Goal: Task Accomplishment & Management: Use online tool/utility

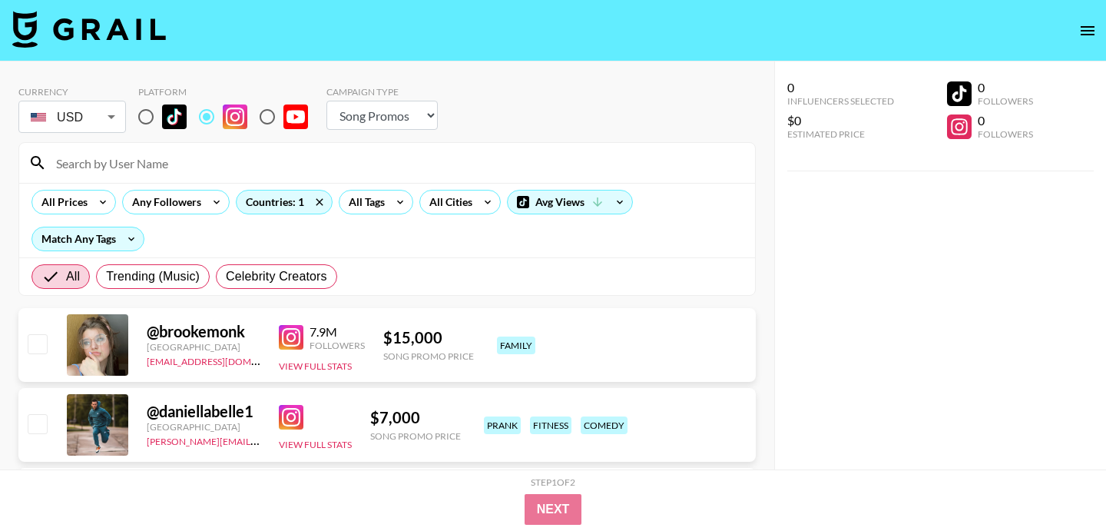
select select "Song"
click at [178, 161] on input at bounding box center [396, 163] width 699 height 25
paste input "markaaaay"
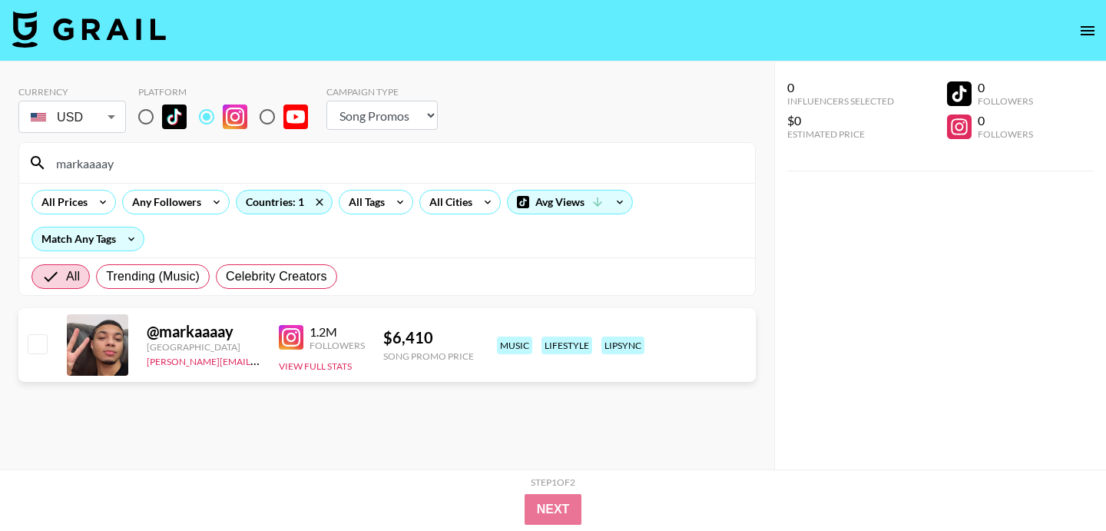
click at [353, 158] on input "markaaaay" at bounding box center [396, 163] width 699 height 25
paste input "laroobenz"
type input "laroobenz"
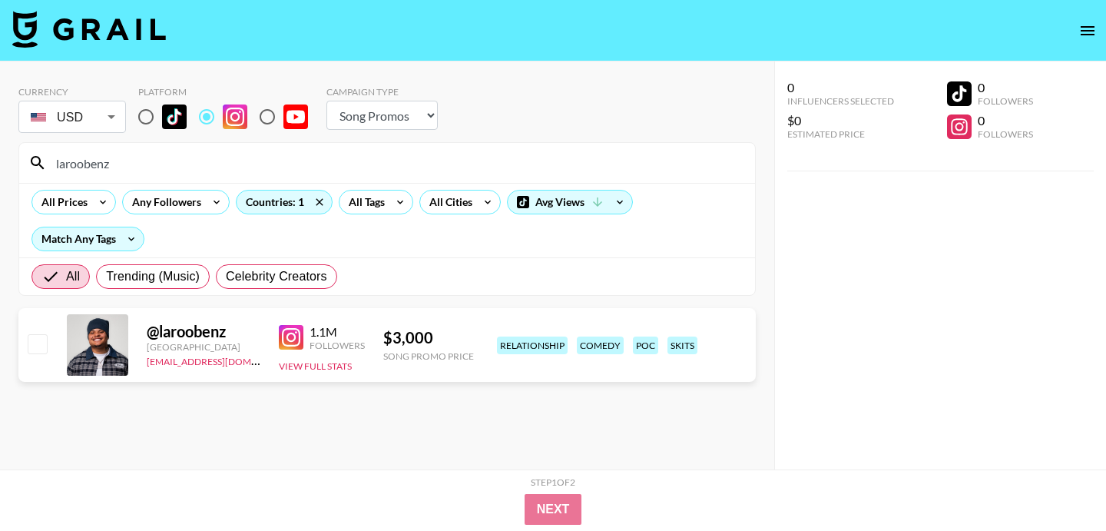
click at [353, 158] on input "laroobenz" at bounding box center [396, 163] width 699 height 25
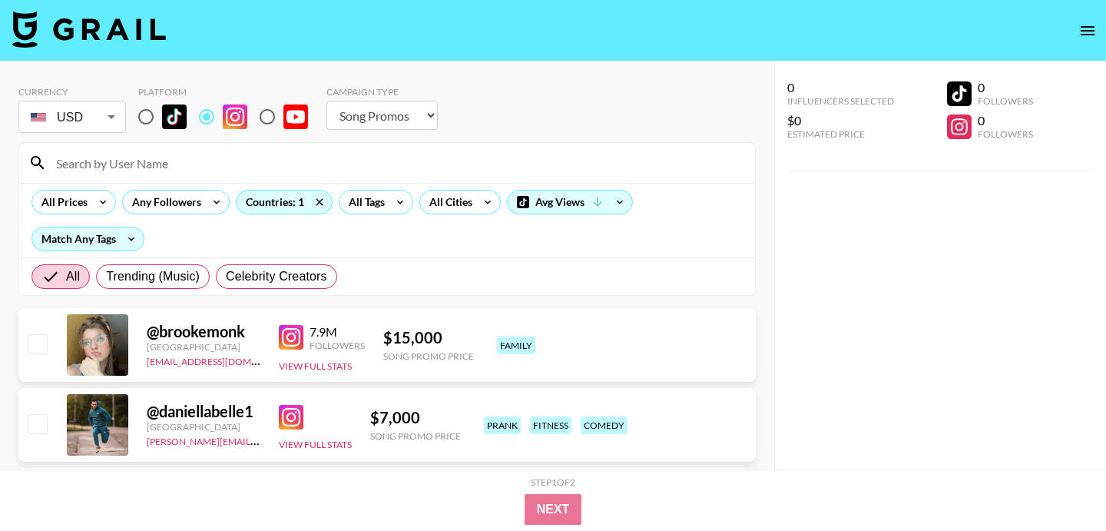
paste input "laroobenz"
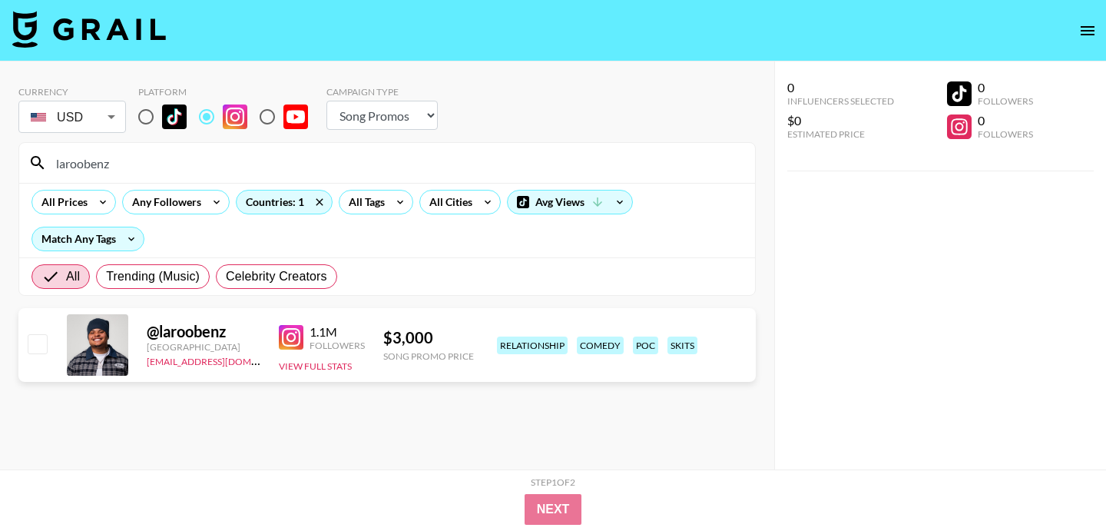
scroll to position [33, 0]
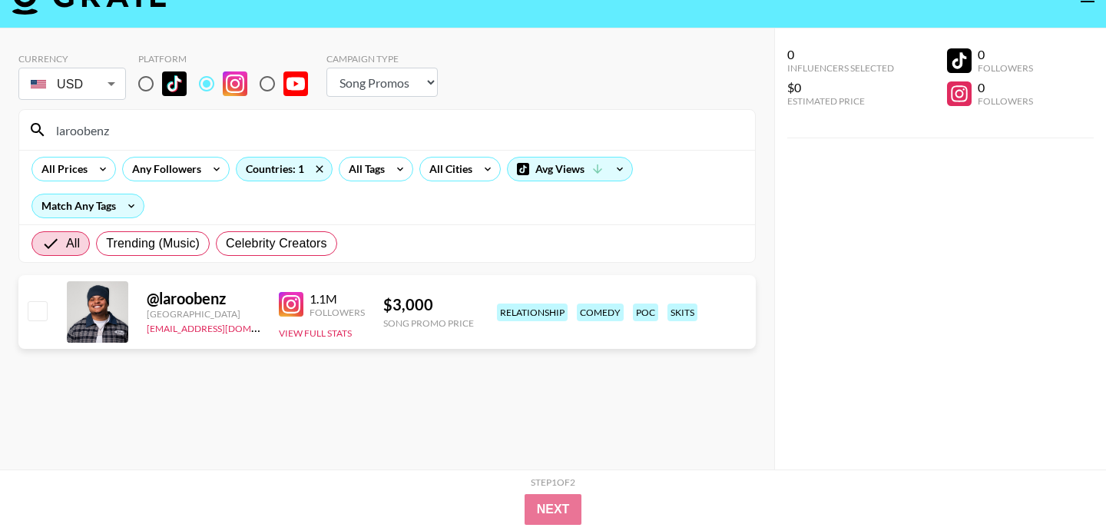
click at [353, 131] on input "laroobenz" at bounding box center [396, 129] width 699 height 25
paste input "threedotcorey"
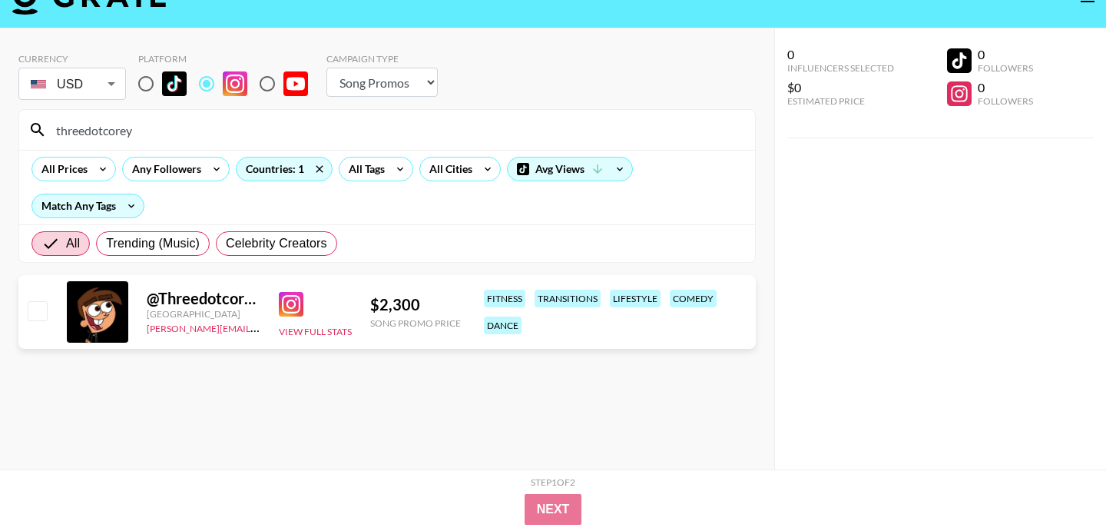
click at [194, 135] on input "threedotcorey" at bounding box center [396, 129] width 699 height 25
click at [163, 131] on input "threedotcorey" at bounding box center [396, 129] width 699 height 25
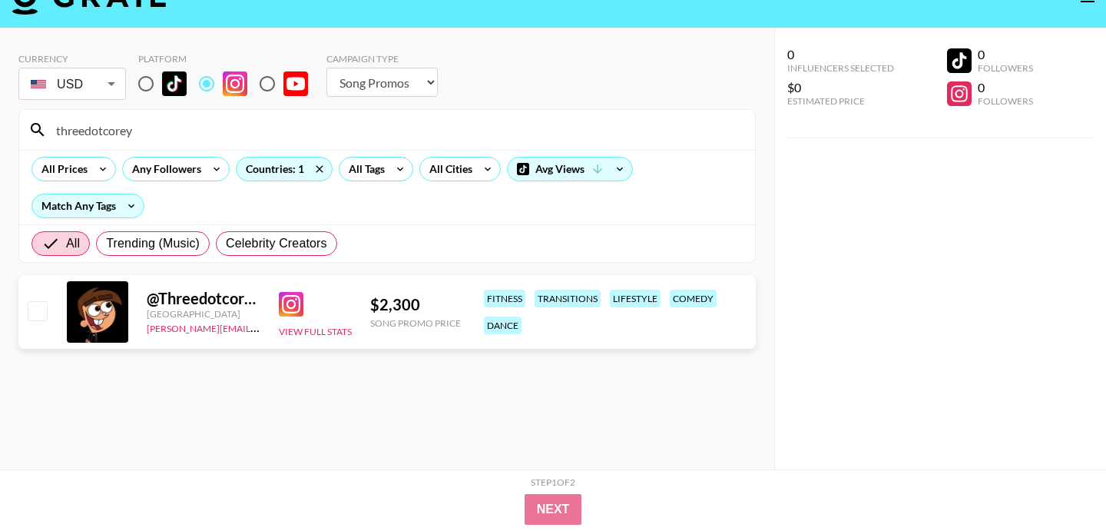
click at [184, 132] on input "threedotcorey" at bounding box center [396, 129] width 699 height 25
paste input "laroobenz"
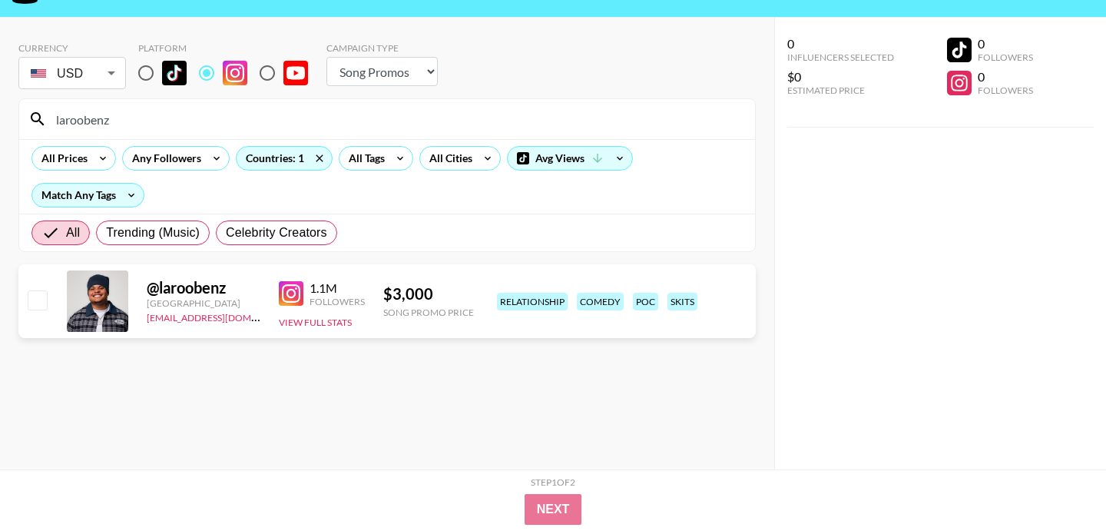
scroll to position [61, 0]
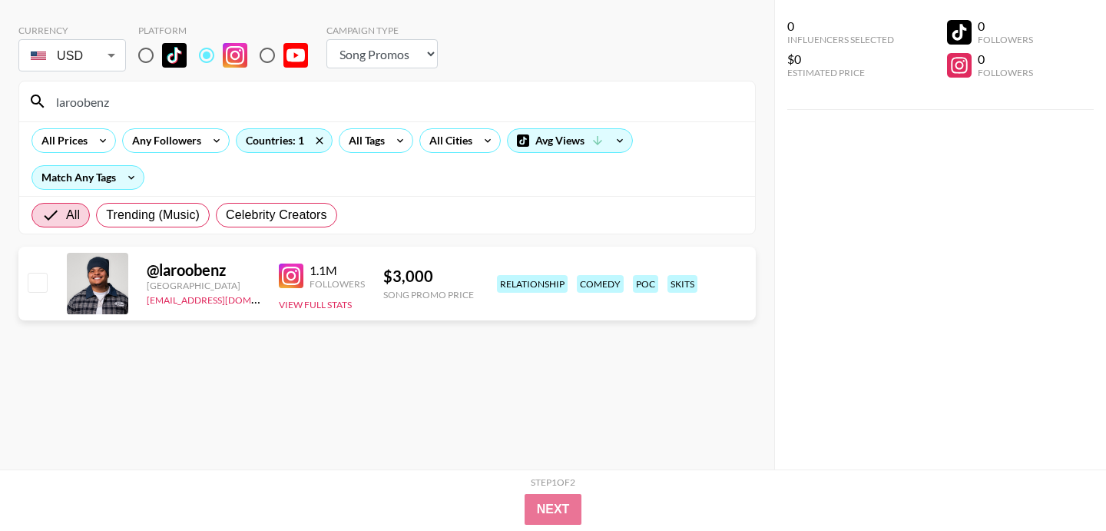
click at [247, 96] on input "laroobenz" at bounding box center [396, 101] width 699 height 25
paste input "threedotcorey"
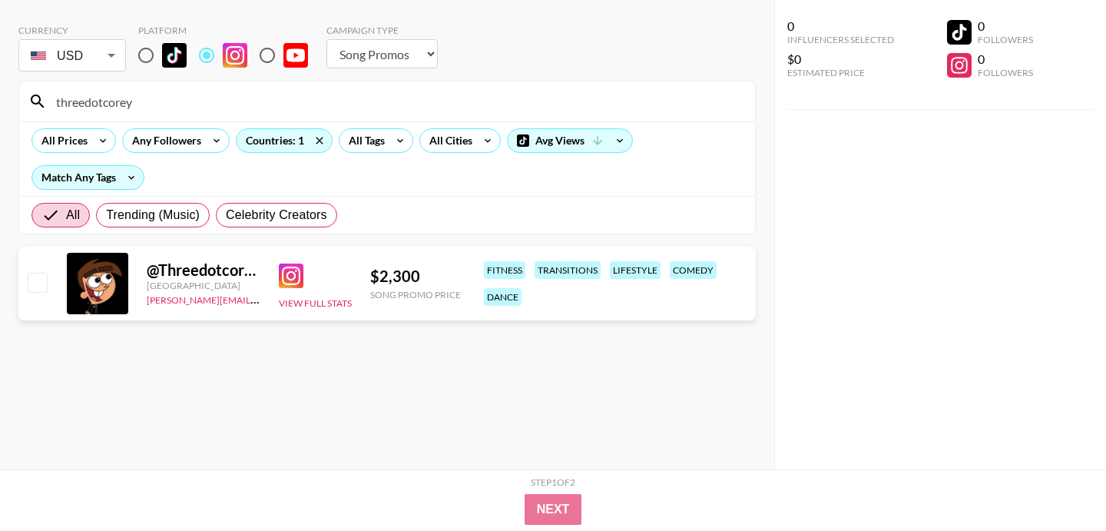
type input "threedotcorey"
click at [319, 174] on div "All Prices Any Followers Countries: 1 All Tags All Cities Avg Views Match Any T…" at bounding box center [387, 158] width 736 height 74
click at [287, 188] on div "All Prices Any Followers Countries: 1 All Tags All Cities Avg Views Match Any T…" at bounding box center [387, 158] width 736 height 74
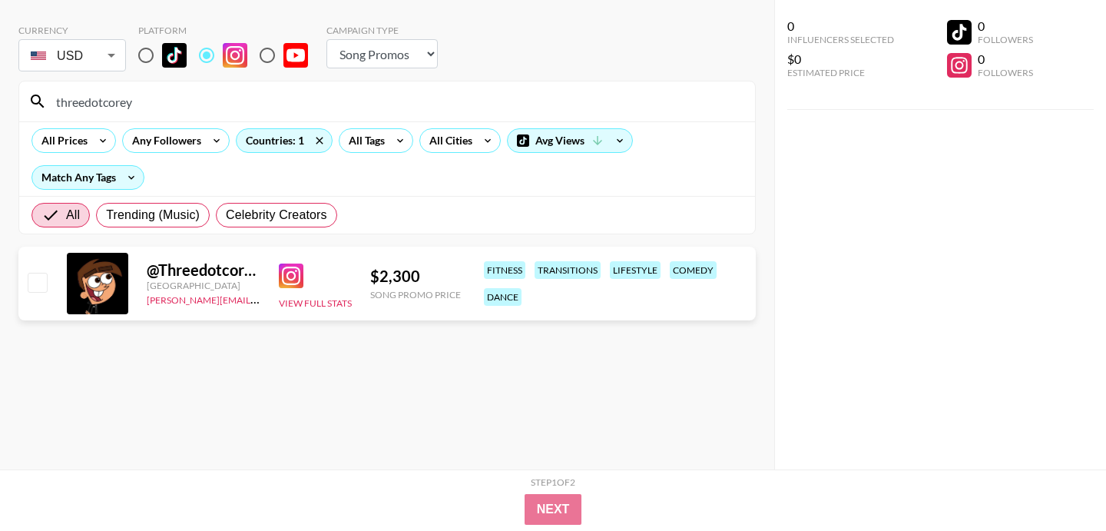
click at [287, 188] on div "All Prices Any Followers Countries: 1 All Tags All Cities Avg Views Match Any T…" at bounding box center [387, 158] width 736 height 74
click at [210, 184] on div "All Prices Any Followers Countries: 1 All Tags All Cities Avg Views Match Any T…" at bounding box center [387, 158] width 736 height 74
click at [260, 108] on input "threedotcorey" at bounding box center [396, 101] width 699 height 25
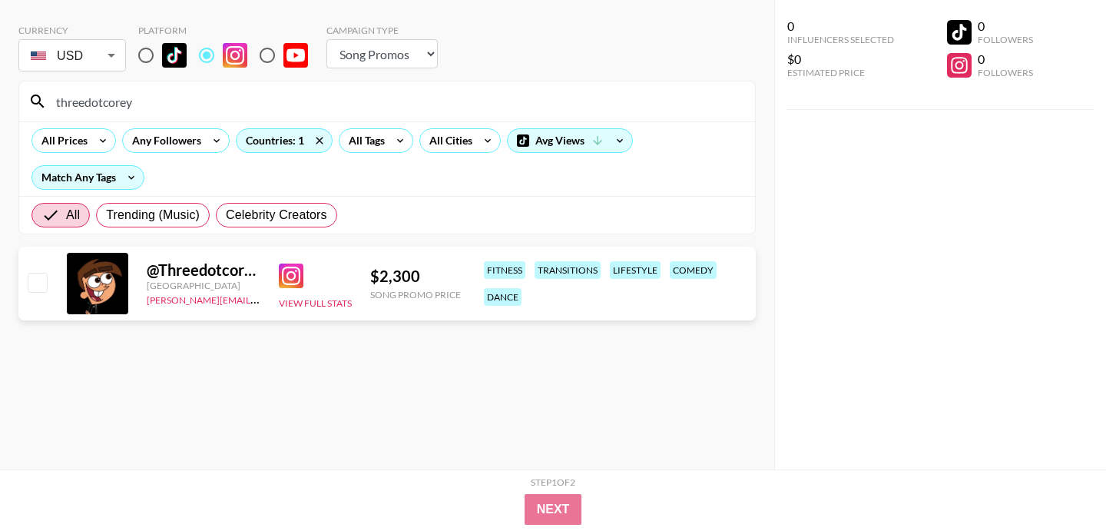
click at [260, 108] on input "threedotcorey" at bounding box center [396, 101] width 699 height 25
